Goal: Information Seeking & Learning: Learn about a topic

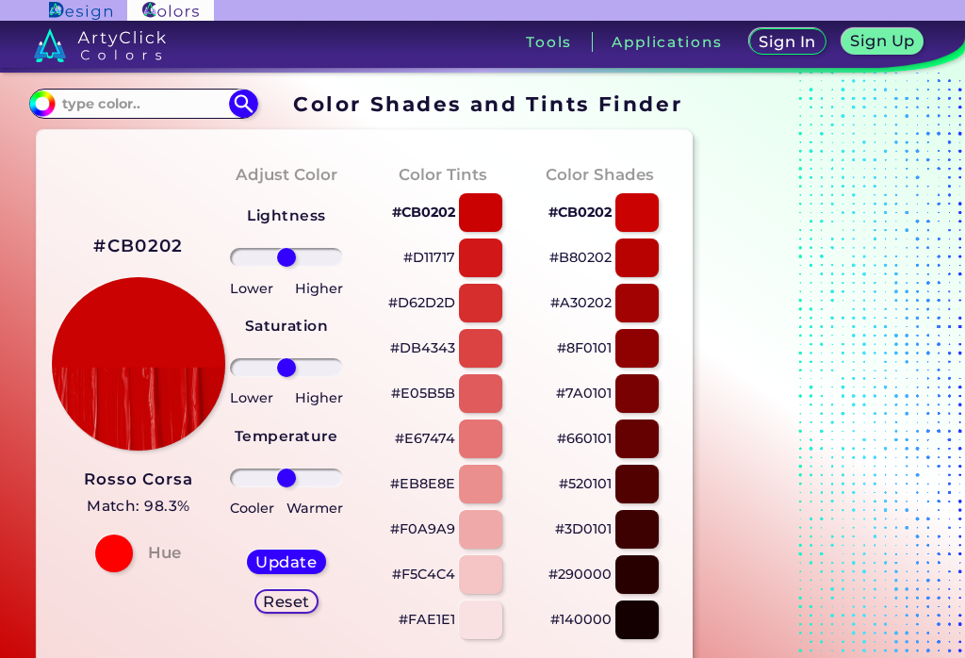
click at [39, 101] on input "#cb0202" at bounding box center [40, 102] width 24 height 24
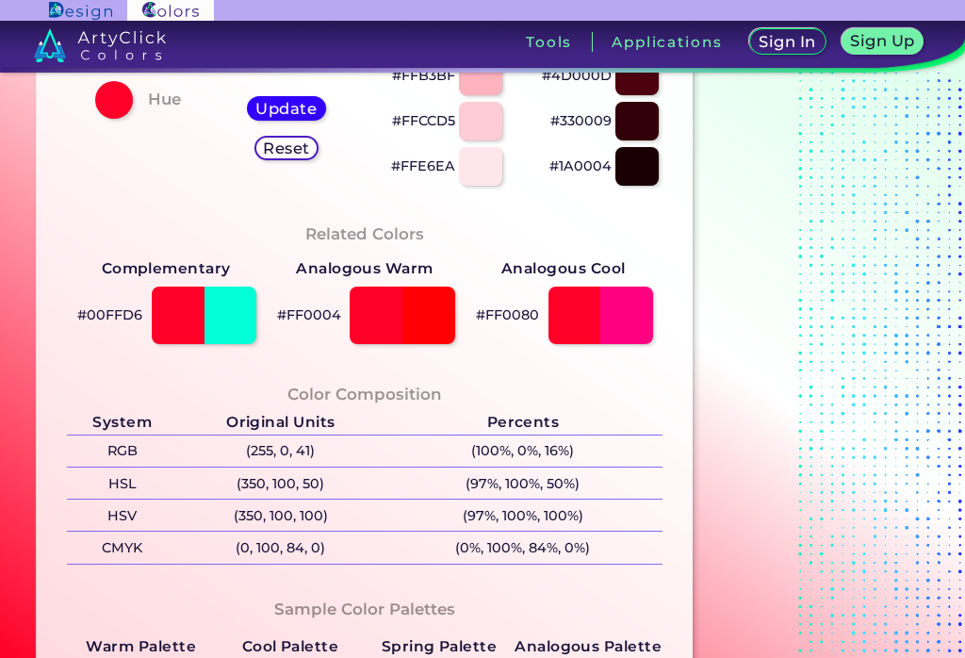
click at [31, 238] on section "#FF0029 [PERSON_NAME] Match: 99.9% Hue Adjust Color Lightness Saturation Temper…" at bounding box center [365, 329] width 672 height 1320
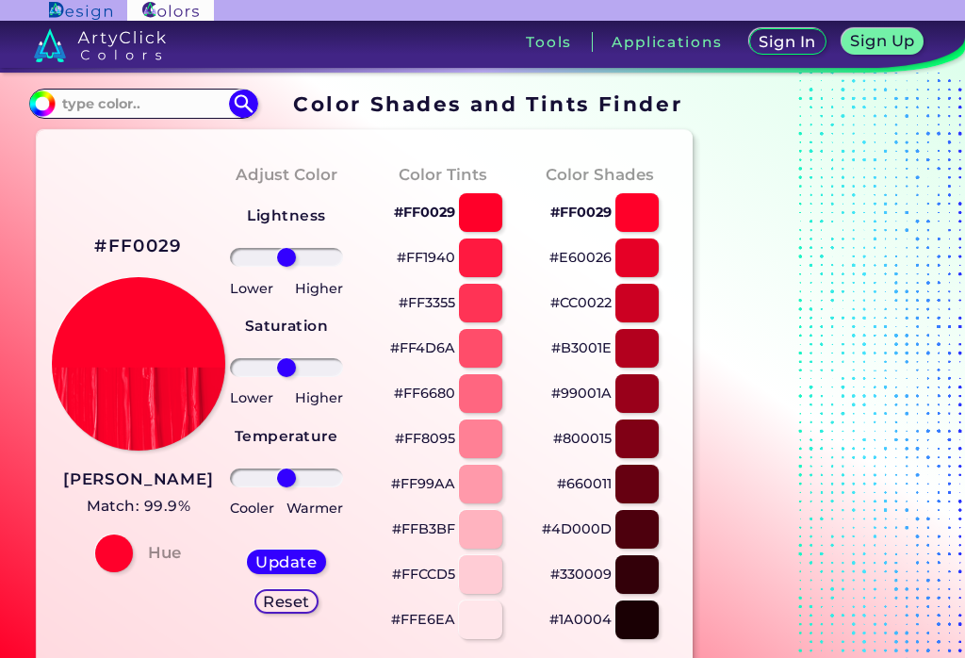
click at [473, 349] on div at bounding box center [480, 348] width 43 height 39
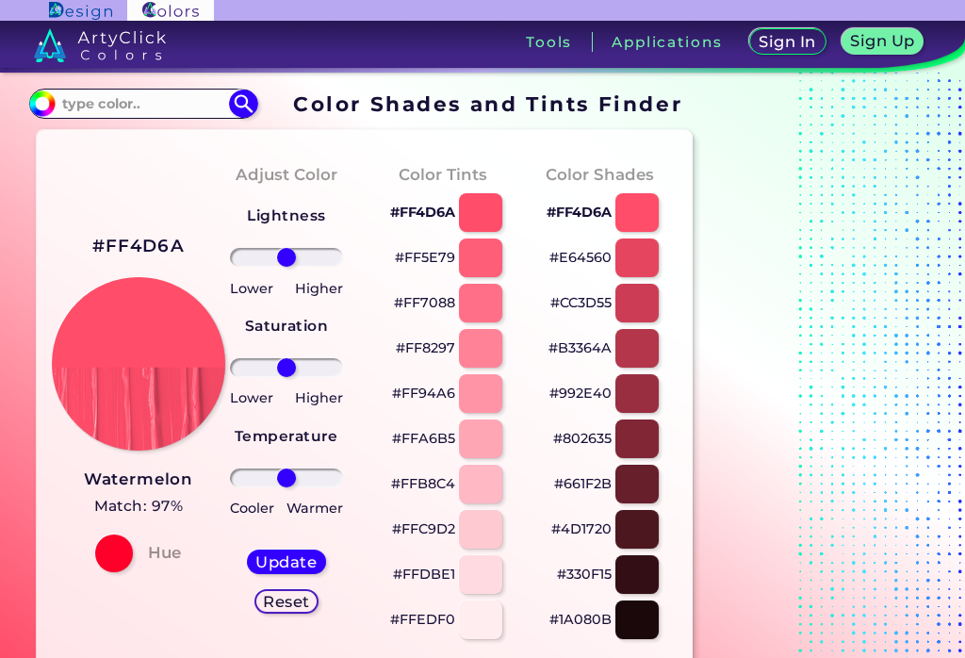
click at [642, 356] on div at bounding box center [637, 348] width 43 height 39
type input "#b3364a"
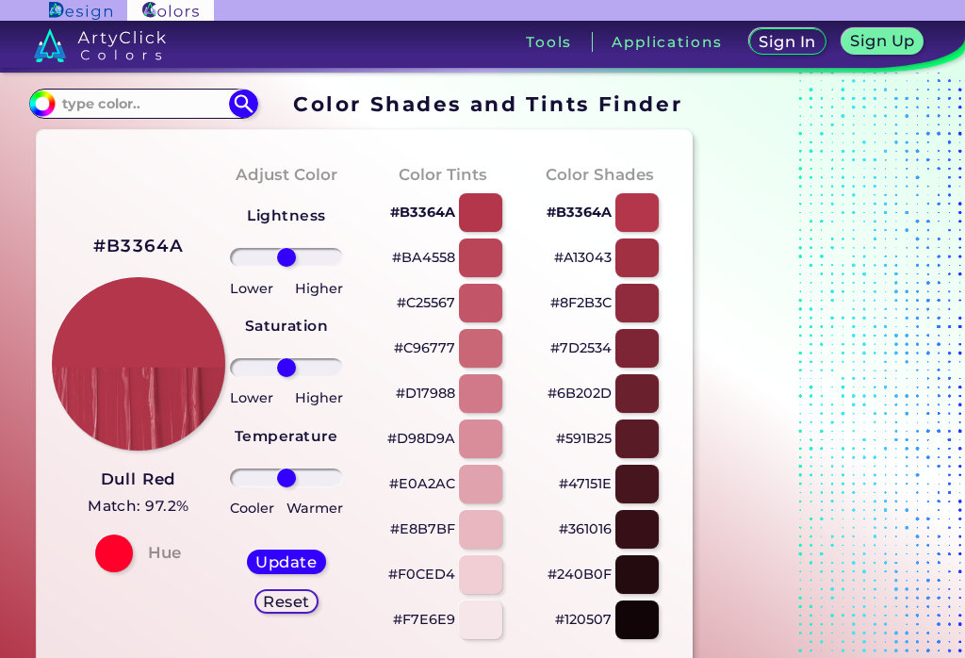
click at [548, 38] on h3 "Tools" at bounding box center [549, 42] width 46 height 14
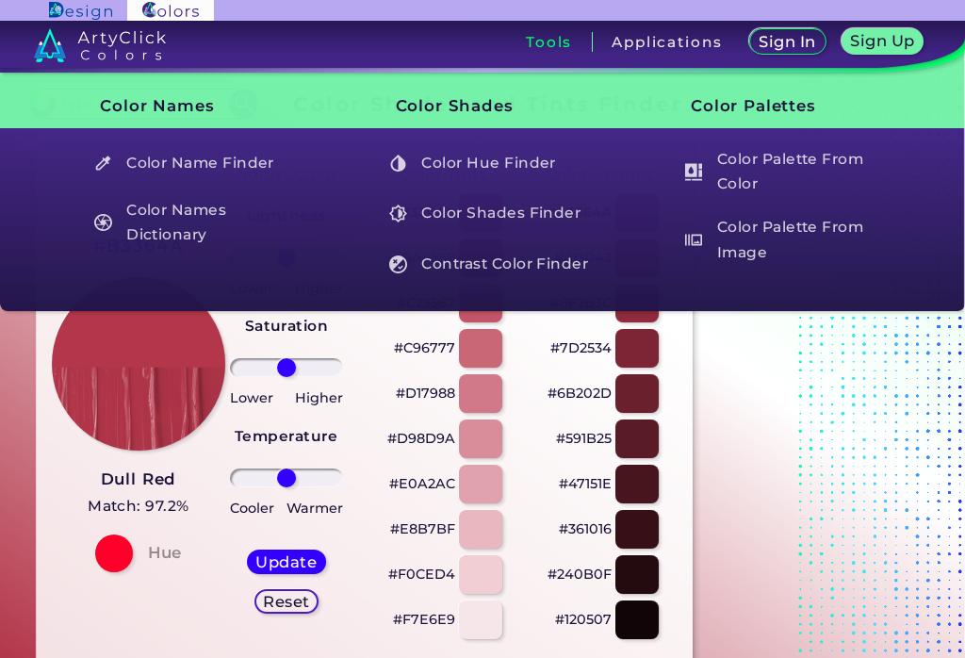
click at [119, 156] on h5 "Color Name Finder" at bounding box center [195, 163] width 220 height 36
